Goal: Task Accomplishment & Management: Use online tool/utility

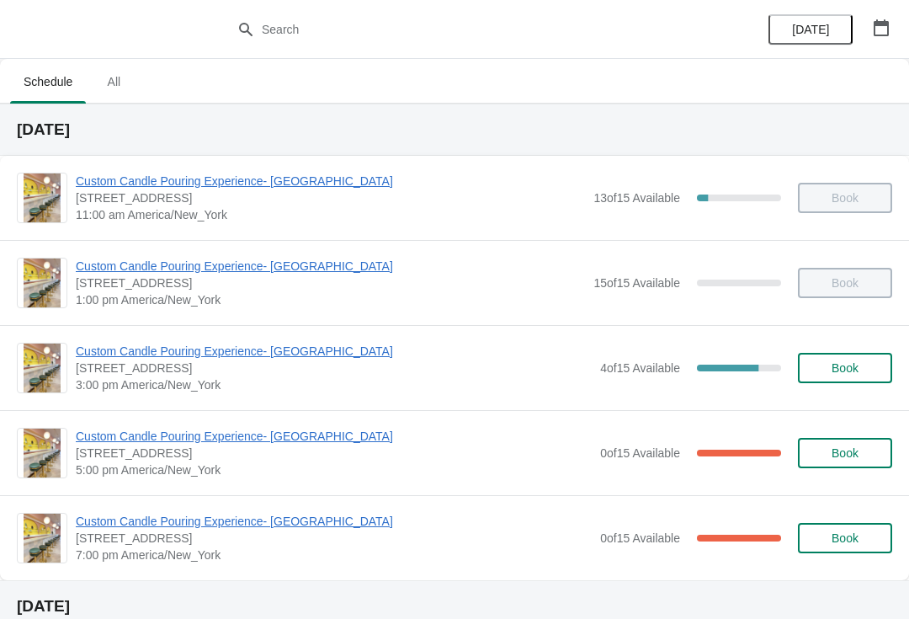
click at [289, 348] on span "Custom Candle Pouring Experience- [GEOGRAPHIC_DATA]" at bounding box center [334, 351] width 516 height 17
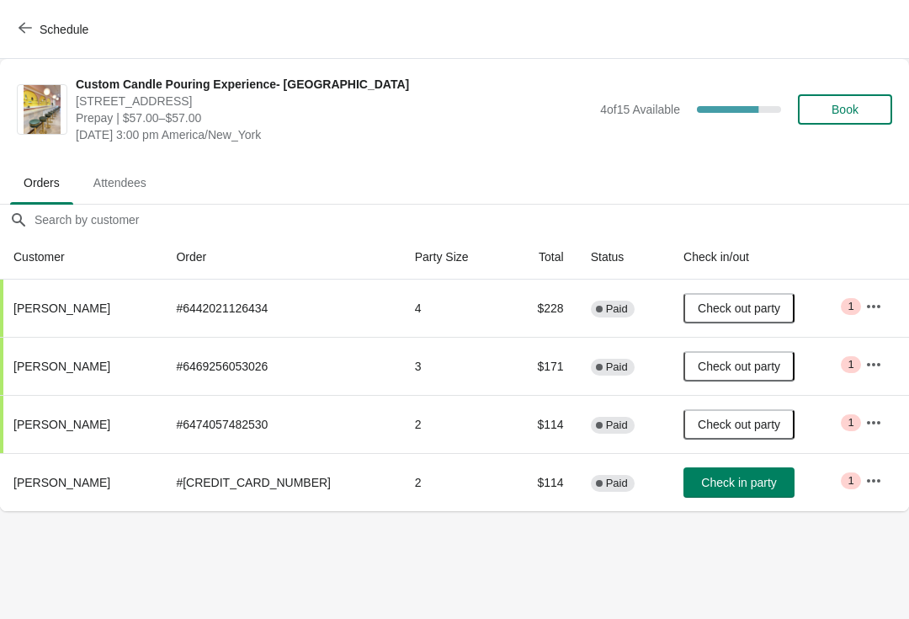
click at [875, 488] on icon "button" at bounding box center [873, 480] width 17 height 17
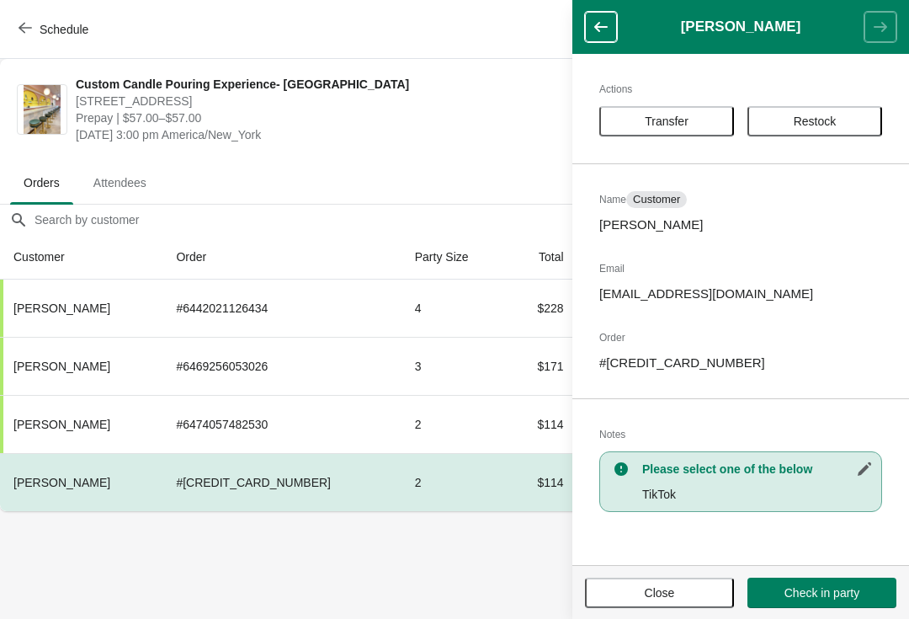
click at [663, 290] on p "[EMAIL_ADDRESS][DOMAIN_NAME]" at bounding box center [740, 293] width 283 height 17
click at [743, 333] on h2 "Order" at bounding box center [740, 337] width 283 height 17
click at [647, 603] on button "Close" at bounding box center [659, 592] width 149 height 30
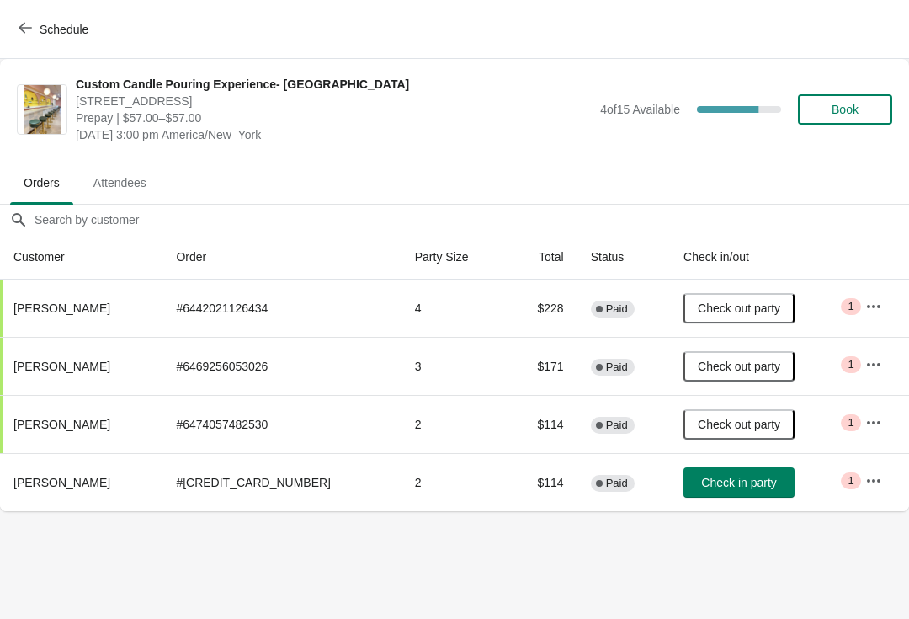
click at [599, 583] on body "Schedule Custom Candle Pouring Experience- Delray Beach 415 East Atlantic Avenu…" at bounding box center [454, 309] width 909 height 619
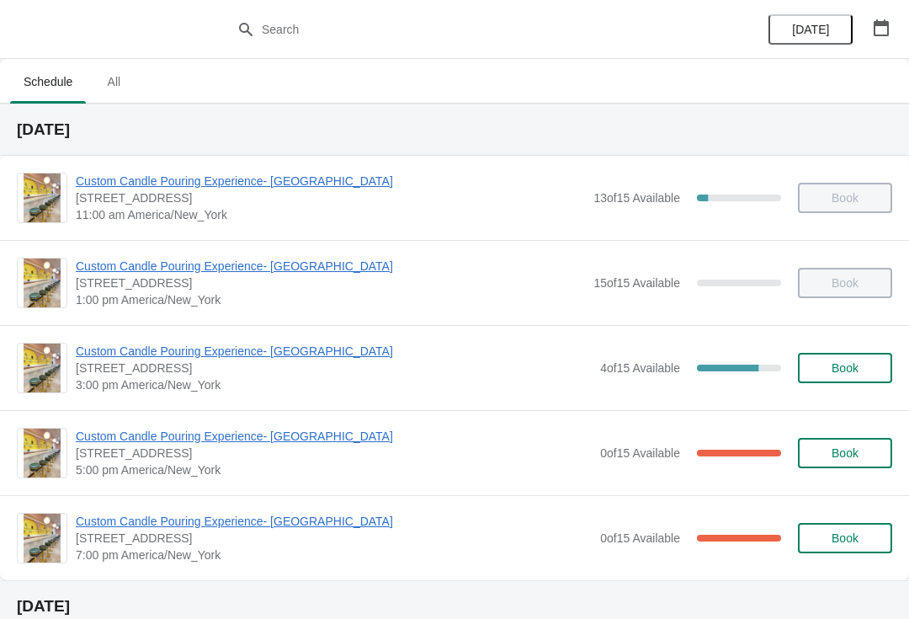
click at [164, 349] on span "Custom Candle Pouring Experience- [GEOGRAPHIC_DATA]" at bounding box center [334, 351] width 516 height 17
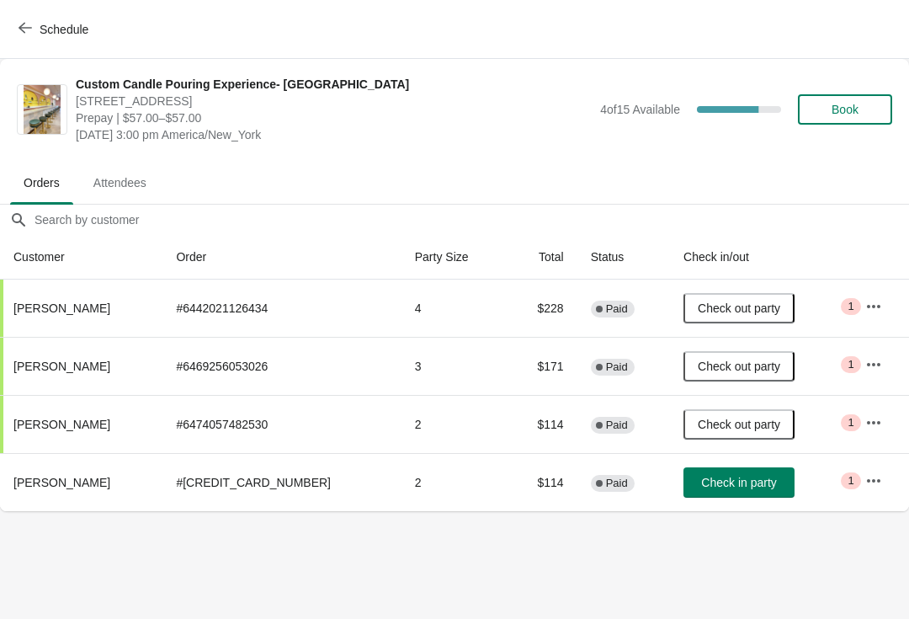
click at [865, 477] on icon "button" at bounding box center [873, 480] width 17 height 17
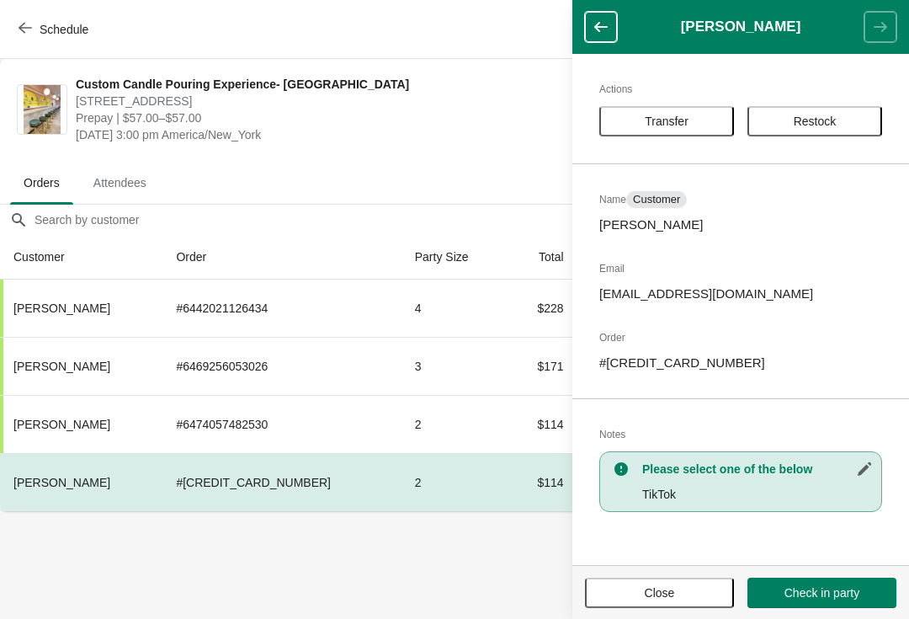
click at [691, 123] on span "Transfer" at bounding box center [667, 120] width 104 height 13
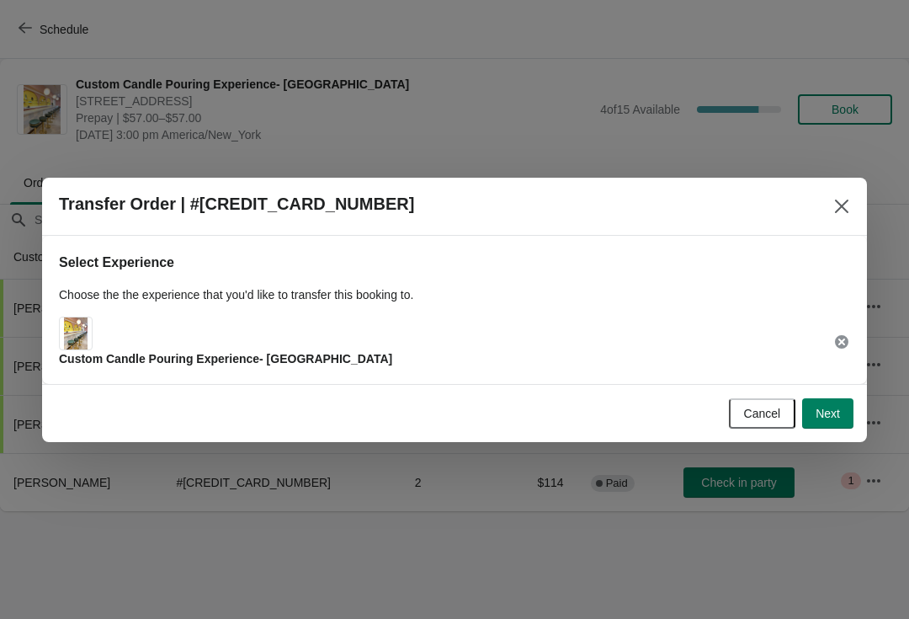
click at [832, 414] on span "Next" at bounding box center [828, 413] width 24 height 13
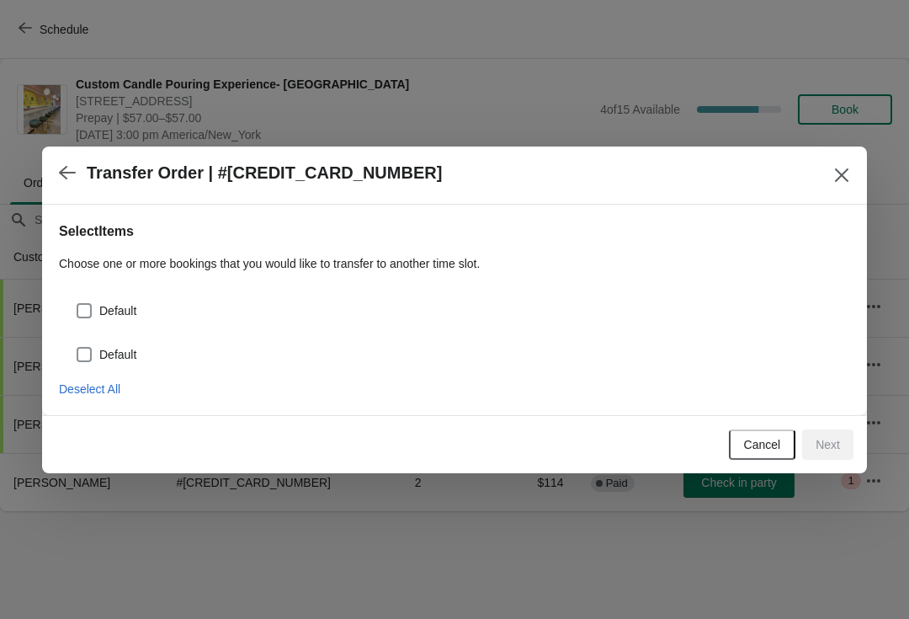
click at [115, 349] on span "Default" at bounding box center [117, 354] width 37 height 17
click at [77, 348] on input "Default" at bounding box center [77, 347] width 1 height 1
checkbox input "true"
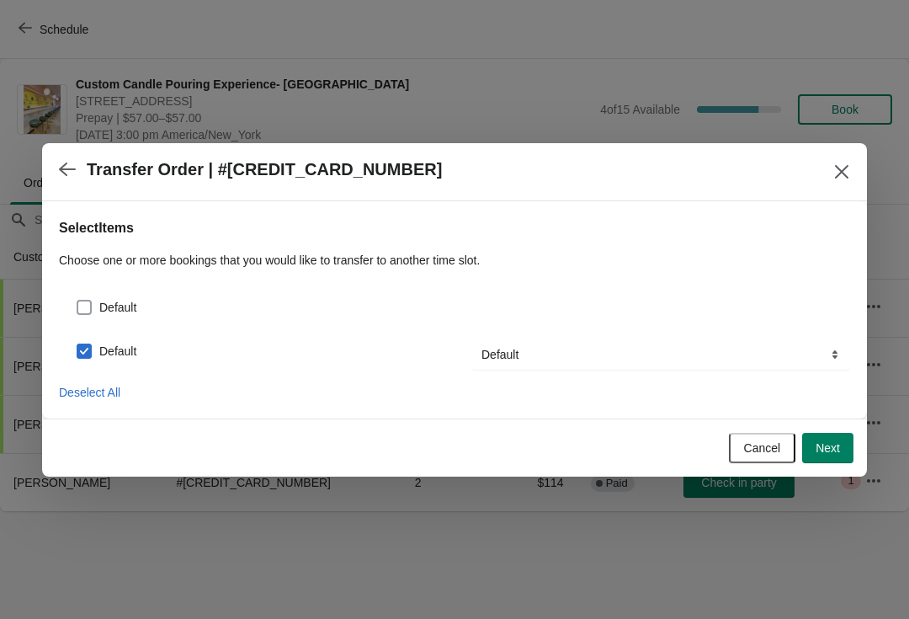
click at [88, 307] on span at bounding box center [84, 307] width 15 height 15
click at [77, 301] on input "Default" at bounding box center [77, 300] width 1 height 1
checkbox input "true"
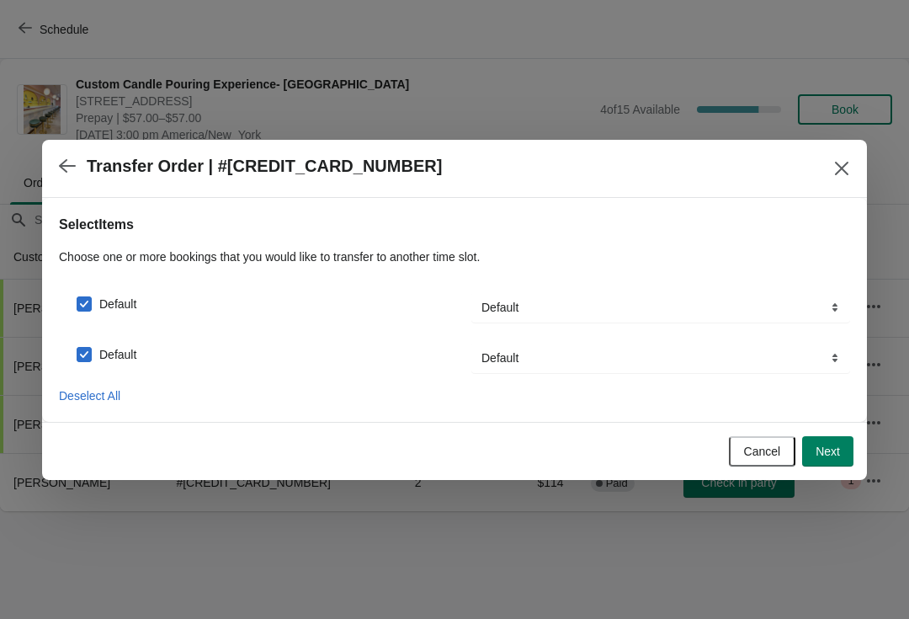
click at [822, 454] on span "Next" at bounding box center [828, 450] width 24 height 13
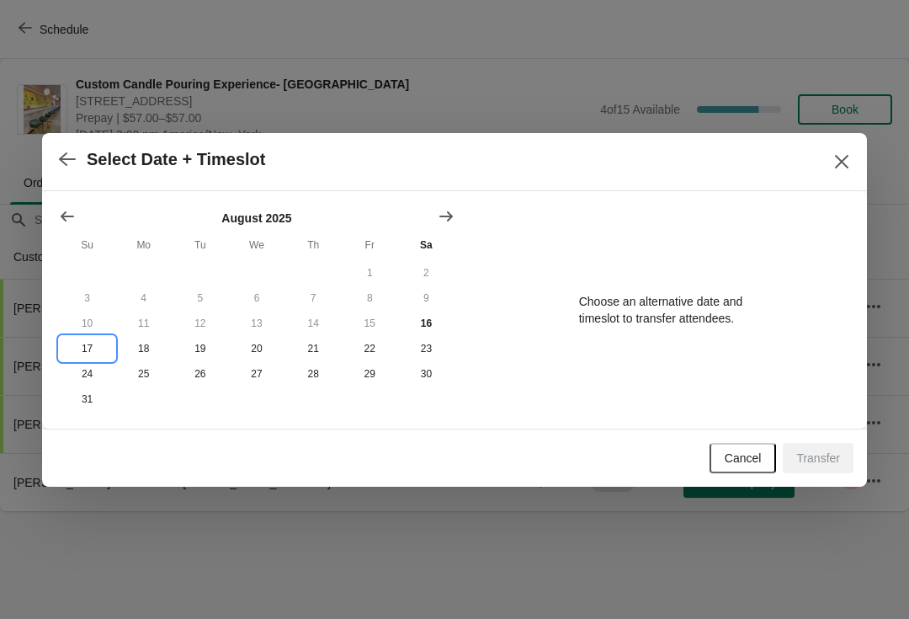
click at [98, 343] on button "17" at bounding box center [87, 348] width 56 height 25
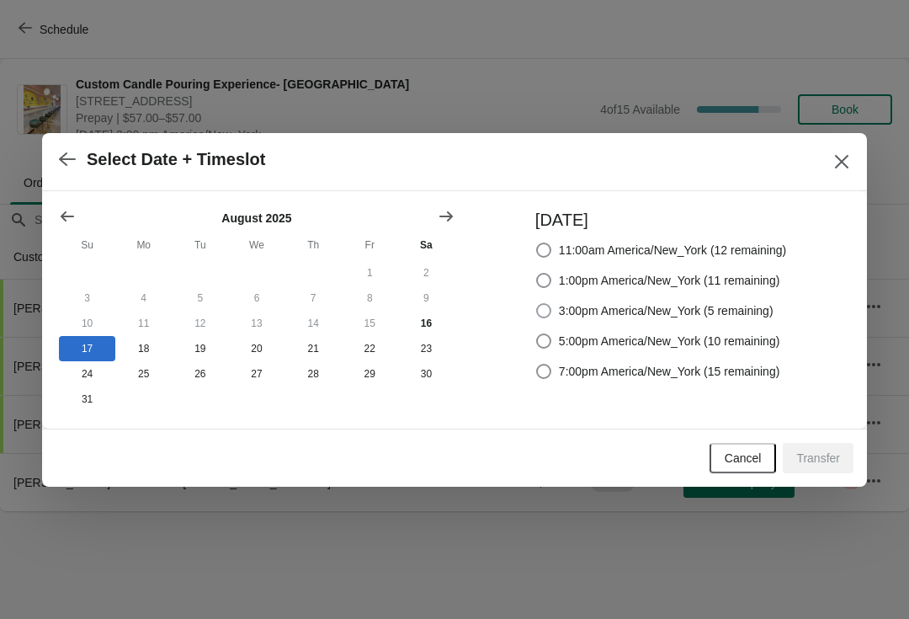
click at [608, 305] on span "3:00pm America/New_York (5 remaining)" at bounding box center [666, 310] width 215 height 17
click at [537, 304] on input "3:00pm America/New_York (5 remaining)" at bounding box center [536, 303] width 1 height 1
radio input "true"
click at [813, 458] on span "Transfer" at bounding box center [818, 457] width 44 height 13
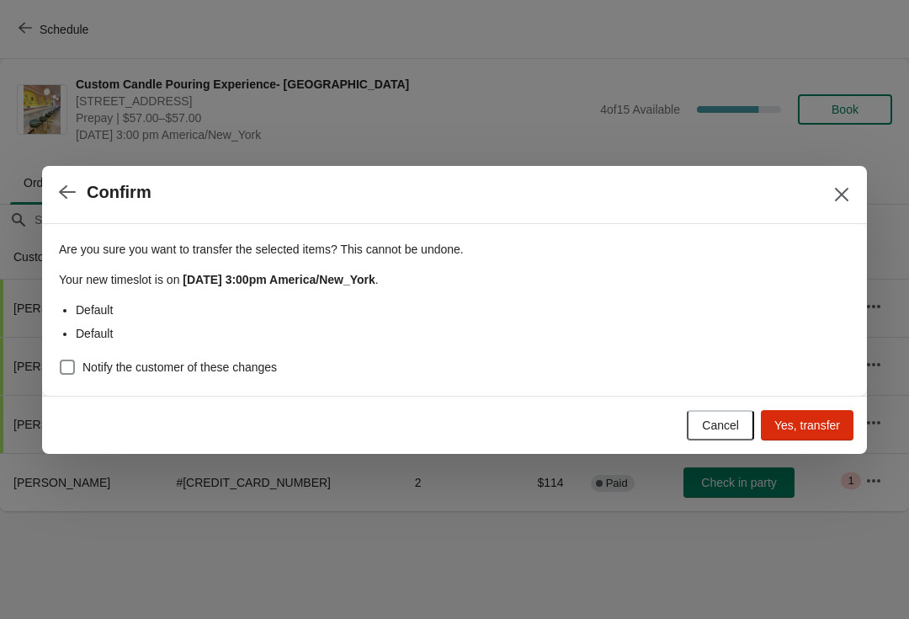
click at [168, 363] on span "Notify the customer of these changes" at bounding box center [179, 367] width 194 height 17
click at [61, 360] on input "Notify the customer of these changes" at bounding box center [60, 359] width 1 height 1
checkbox input "true"
click at [819, 426] on span "Yes, transfer" at bounding box center [807, 424] width 66 height 13
